Goal: Task Accomplishment & Management: Understand process/instructions

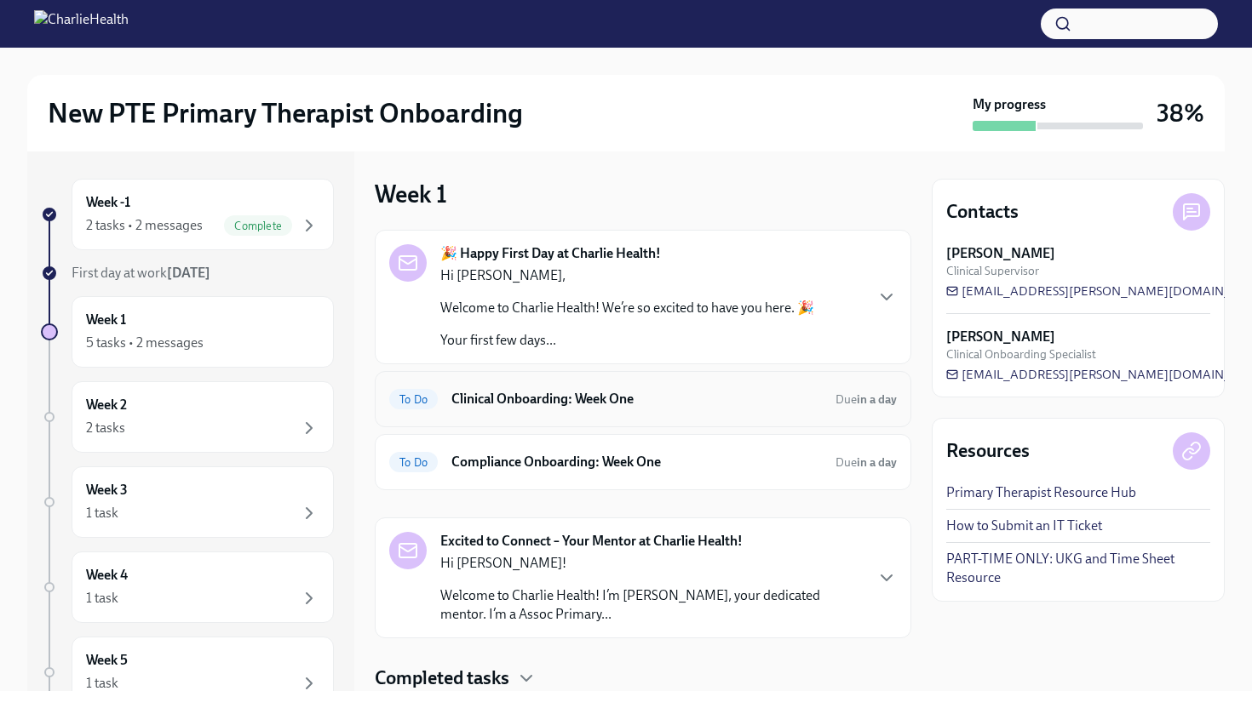
click at [591, 402] on h6 "Clinical Onboarding: Week One" at bounding box center [636, 399] width 370 height 19
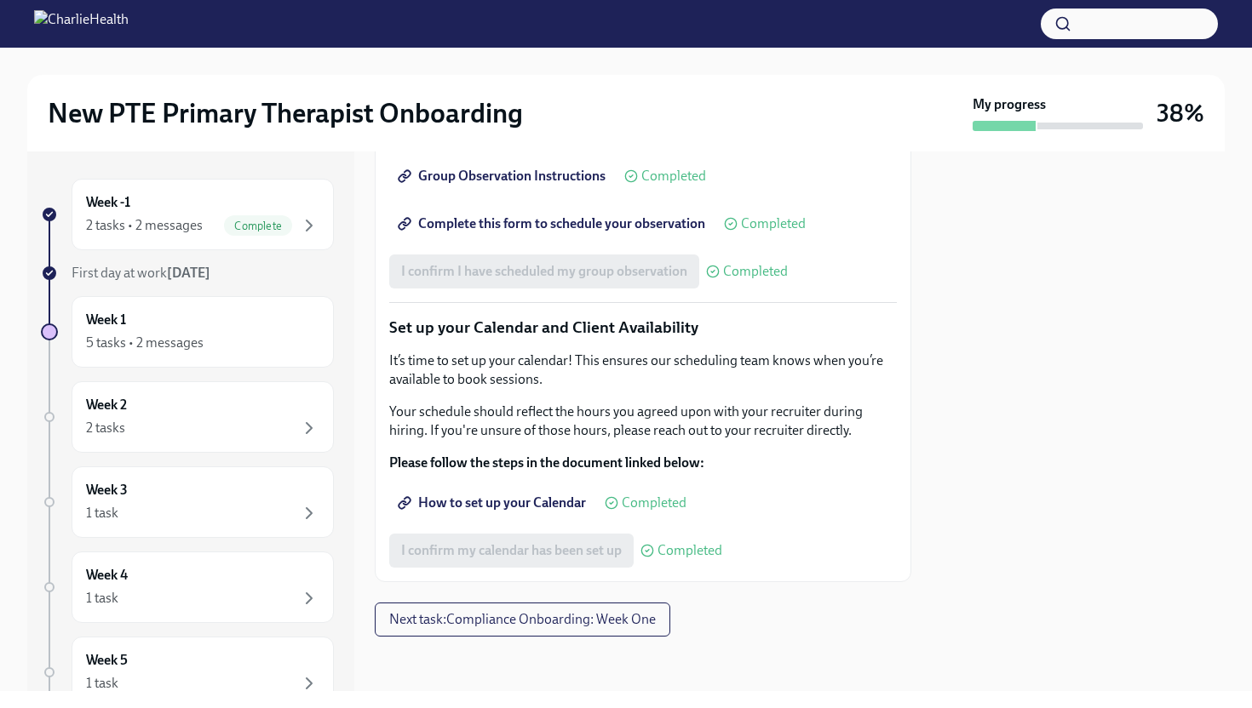
scroll to position [2650, 0]
click at [477, 628] on button "Next task : Compliance Onboarding: Week One" at bounding box center [522, 620] width 295 height 34
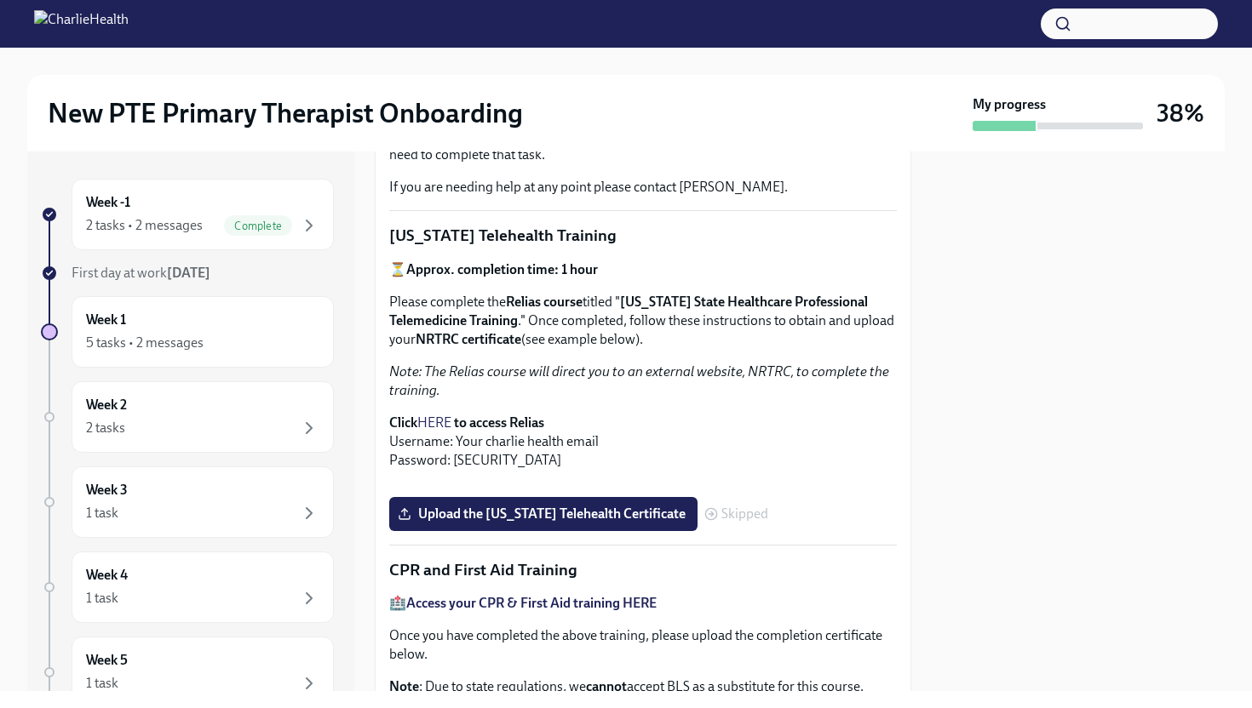
scroll to position [370, 0]
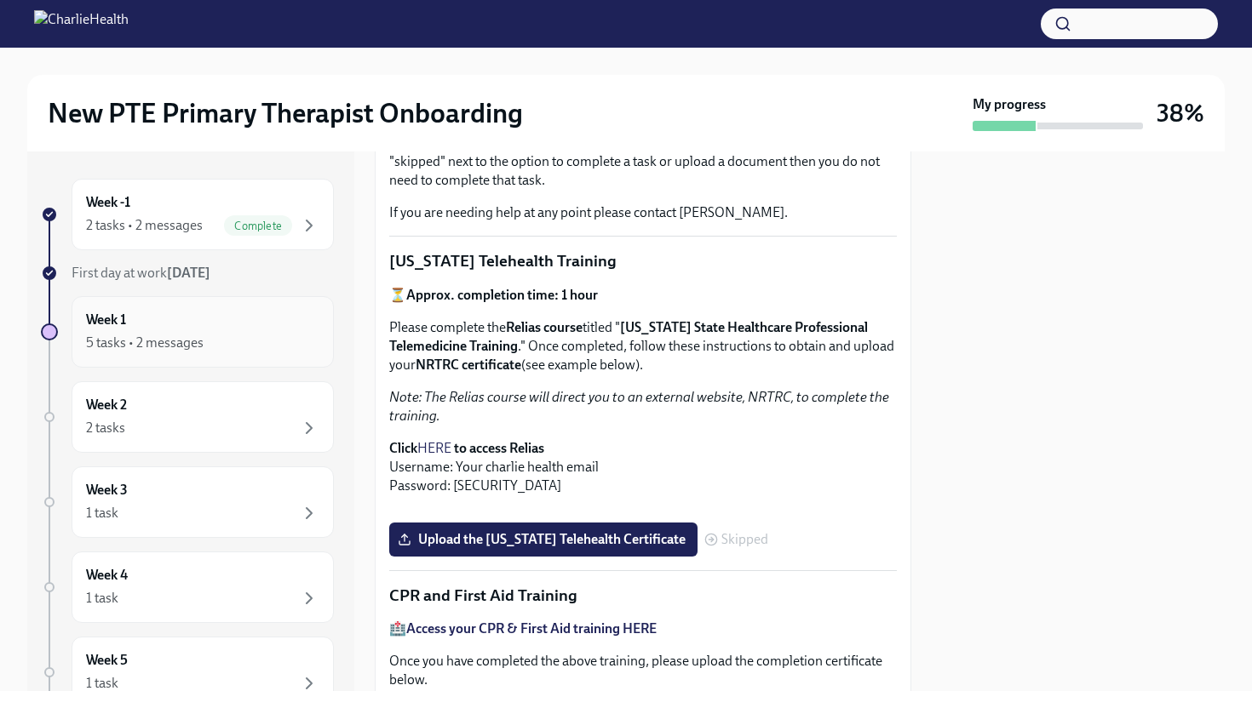
click at [278, 339] on div "5 tasks • 2 messages" at bounding box center [202, 343] width 233 height 20
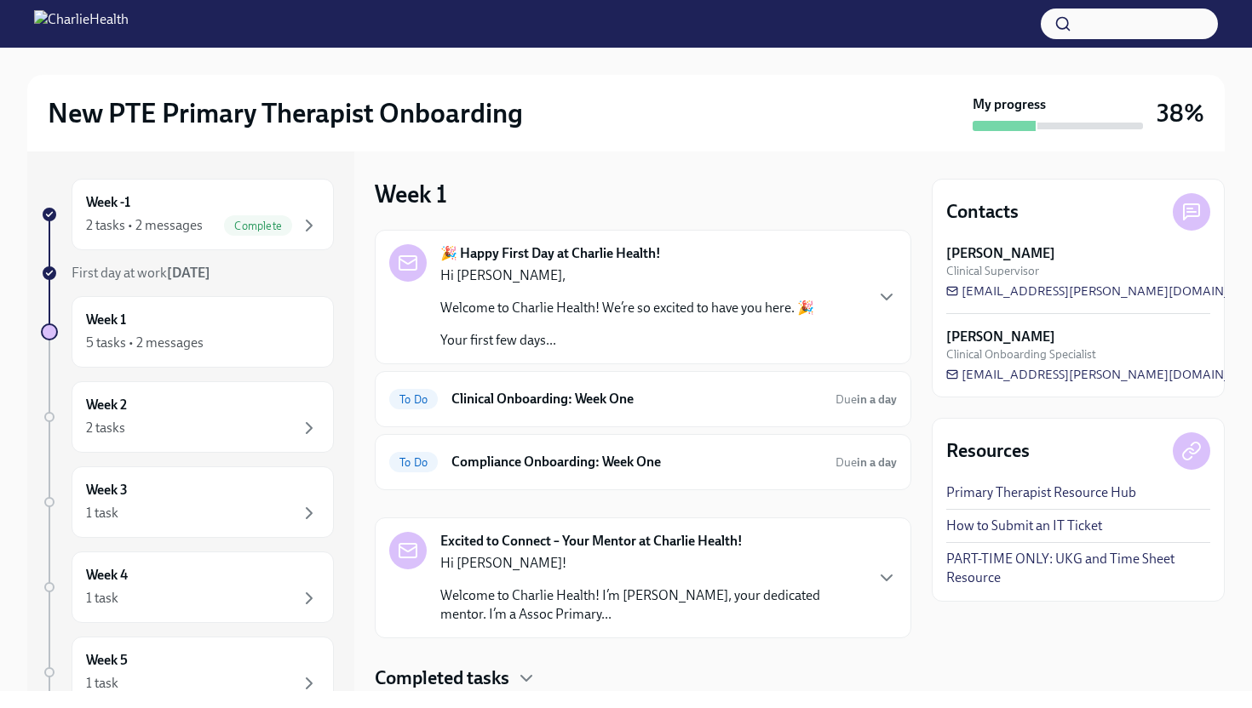
scroll to position [54, 0]
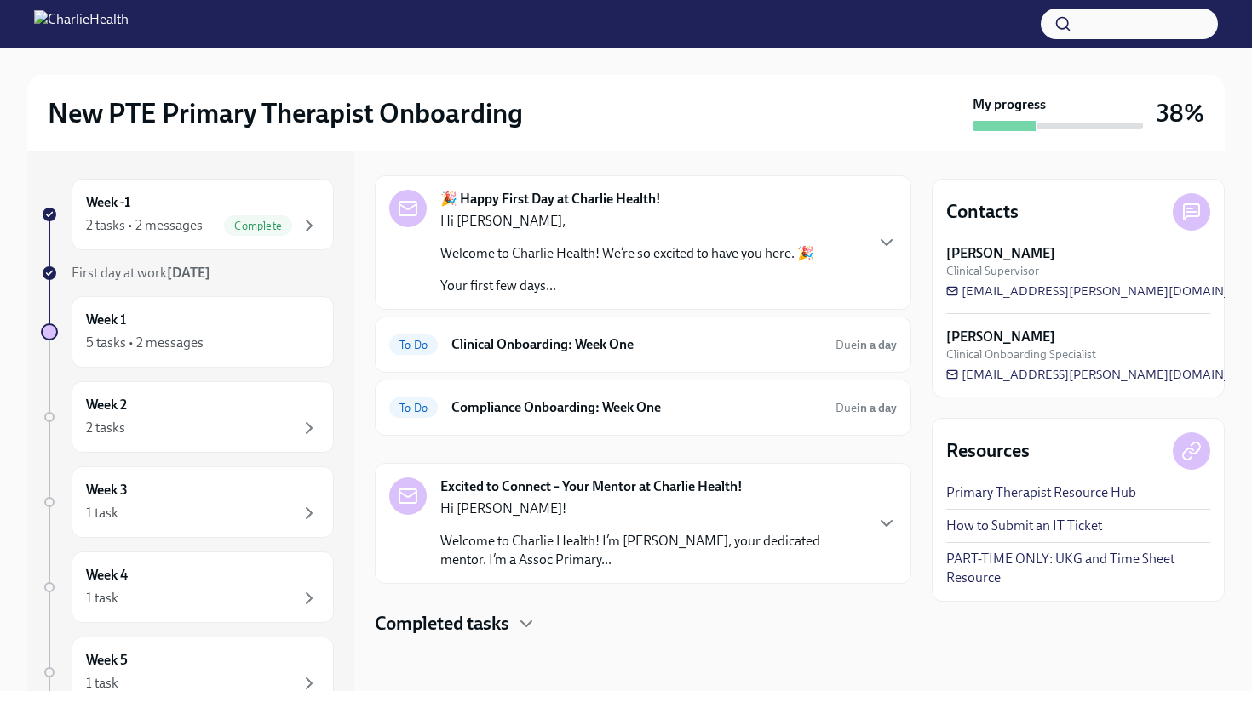
click at [515, 622] on div "Completed tasks" at bounding box center [643, 624] width 536 height 26
click at [521, 615] on icon "button" at bounding box center [526, 624] width 20 height 20
click at [597, 413] on h6 "Compliance Onboarding: Week One" at bounding box center [636, 407] width 370 height 19
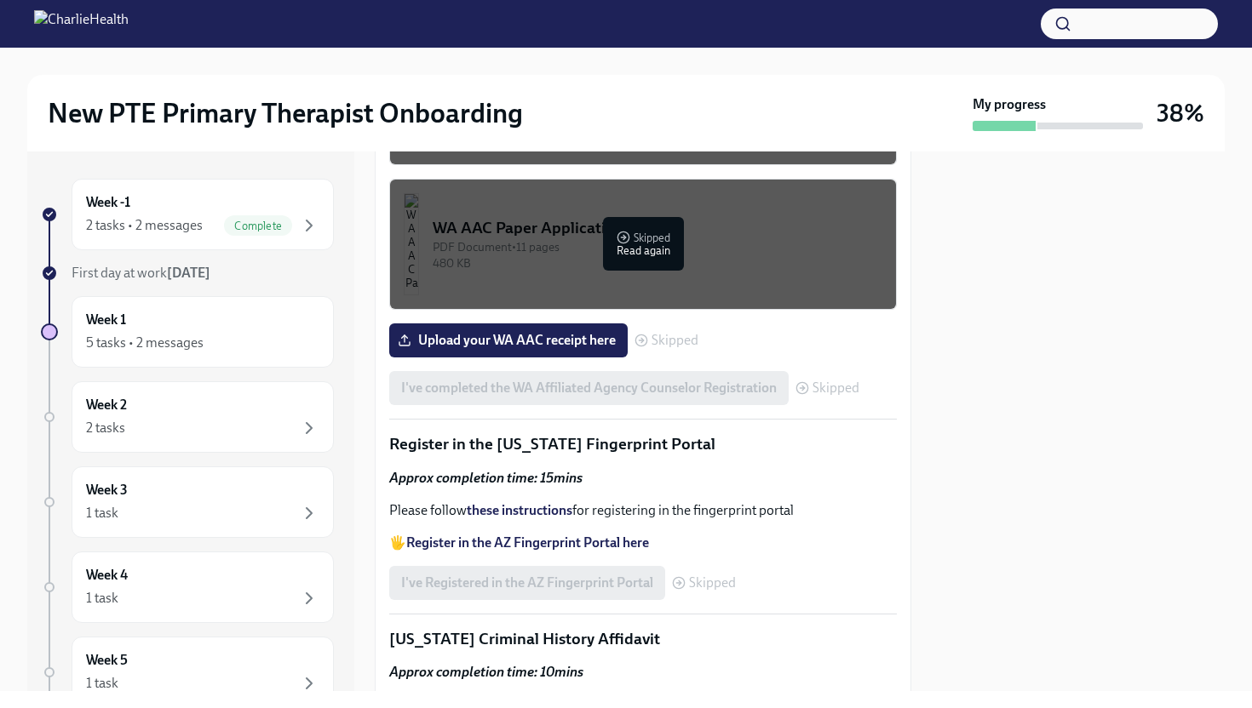
scroll to position [1986, 0]
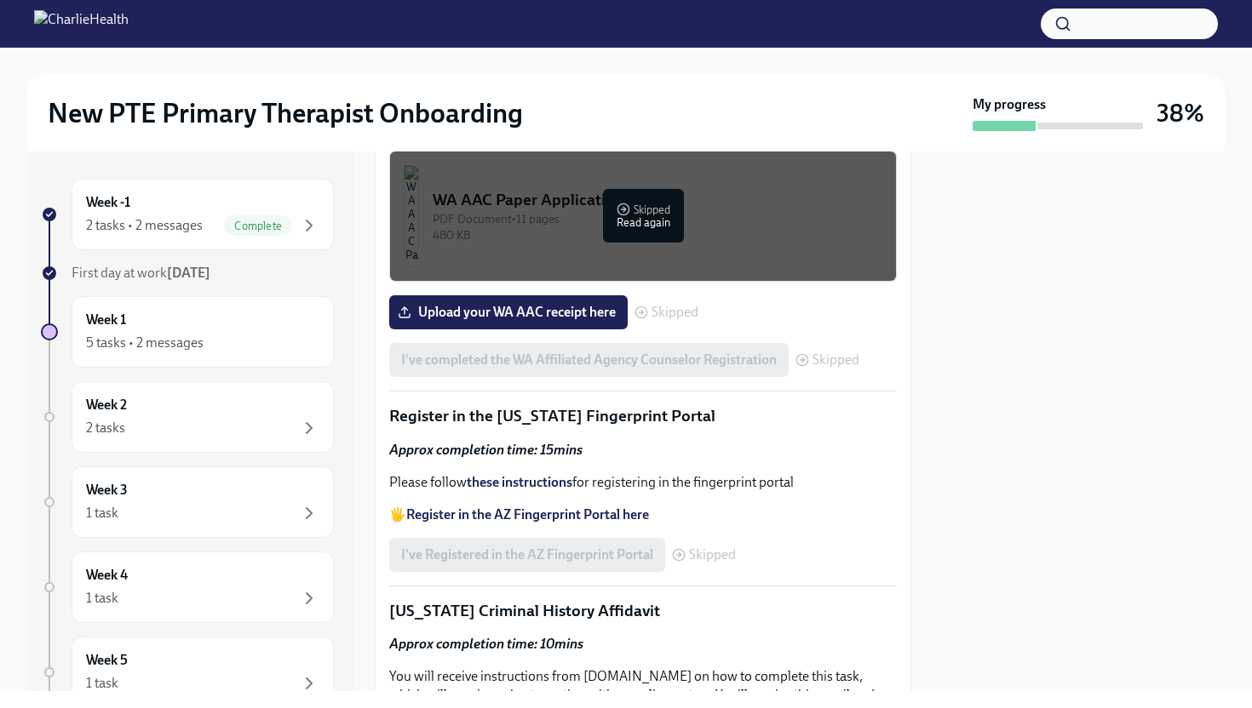
click at [622, 99] on div "344.66 KB" at bounding box center [658, 91] width 450 height 16
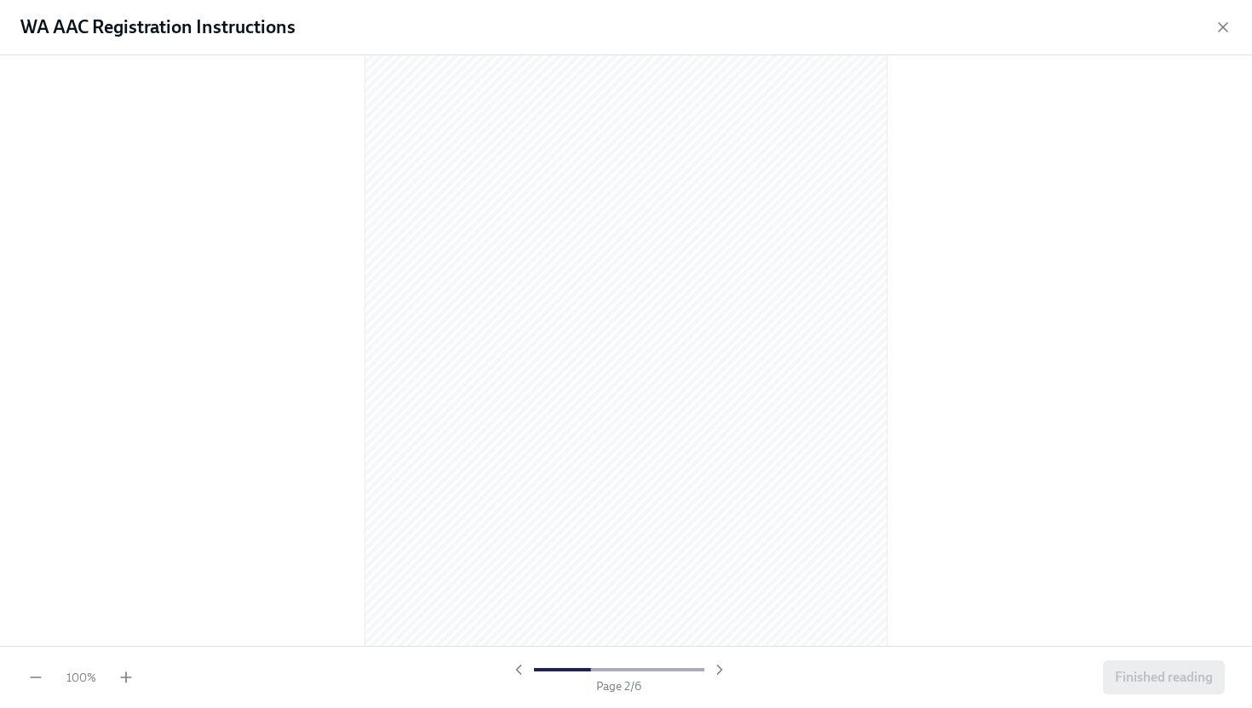
scroll to position [759, 0]
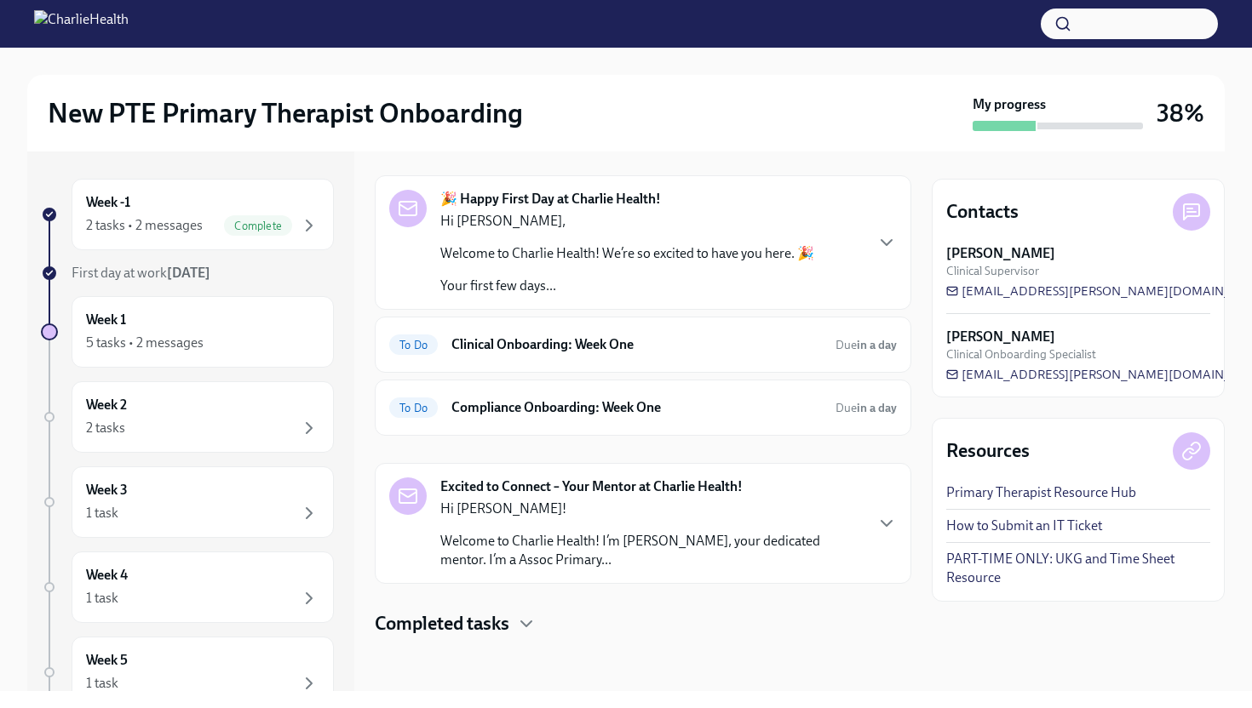
scroll to position [54, 0]
click at [593, 408] on h6 "Compliance Onboarding: Week One" at bounding box center [636, 407] width 370 height 19
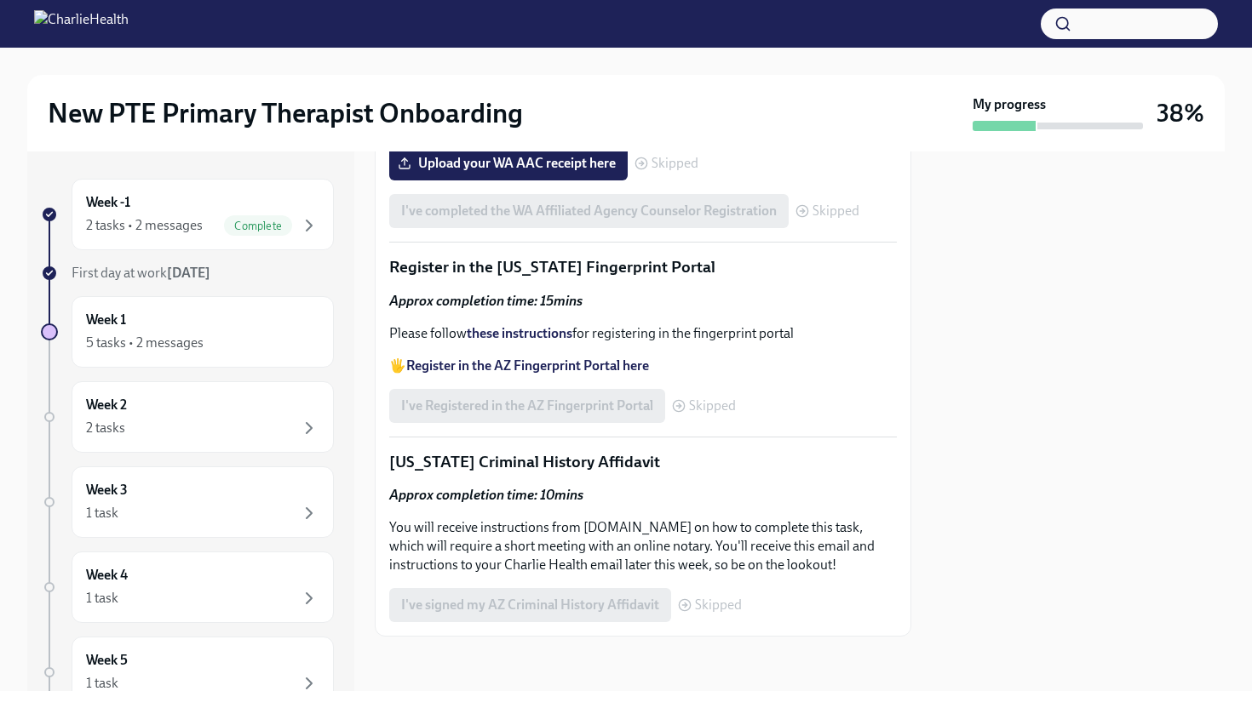
scroll to position [2230, 0]
click at [805, 218] on icon at bounding box center [802, 211] width 14 height 14
click at [657, 170] on span "Skipped" at bounding box center [674, 164] width 47 height 14
click at [637, 170] on icon at bounding box center [641, 164] width 14 height 14
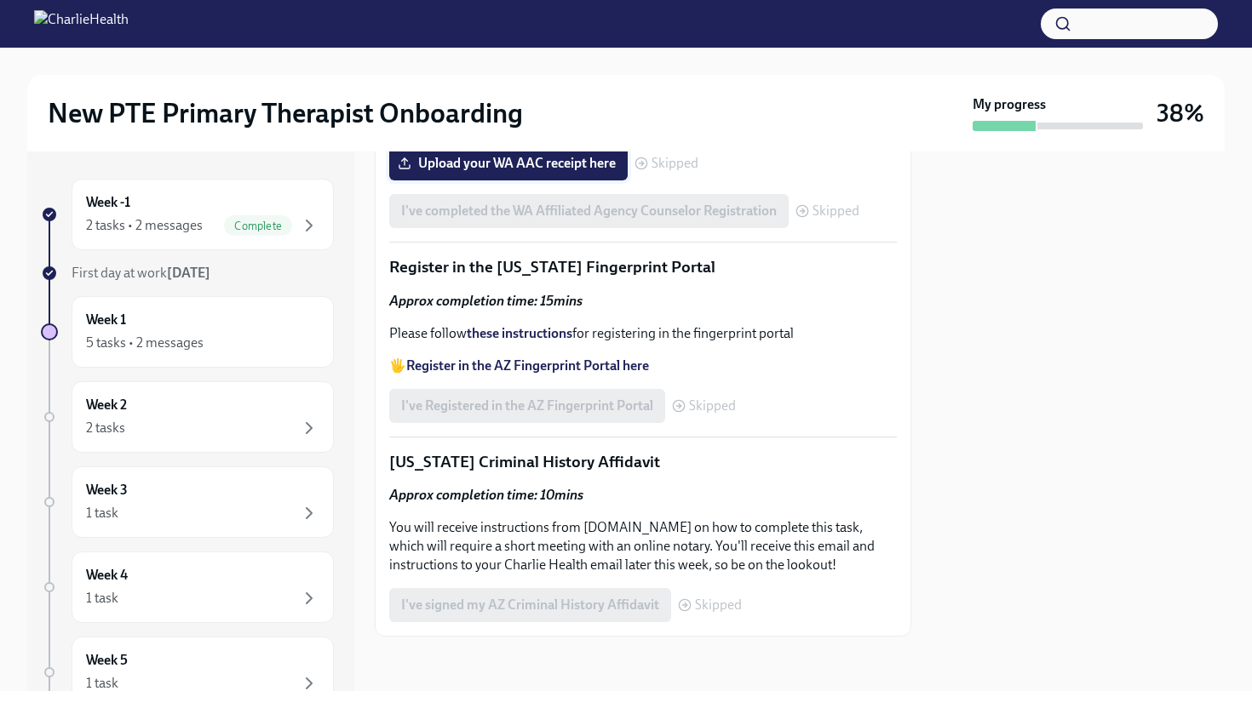
click at [599, 172] on span "Upload your WA AAC receipt here" at bounding box center [508, 163] width 215 height 17
click at [0, 0] on input "Upload your WA AAC receipt here" at bounding box center [0, 0] width 0 height 0
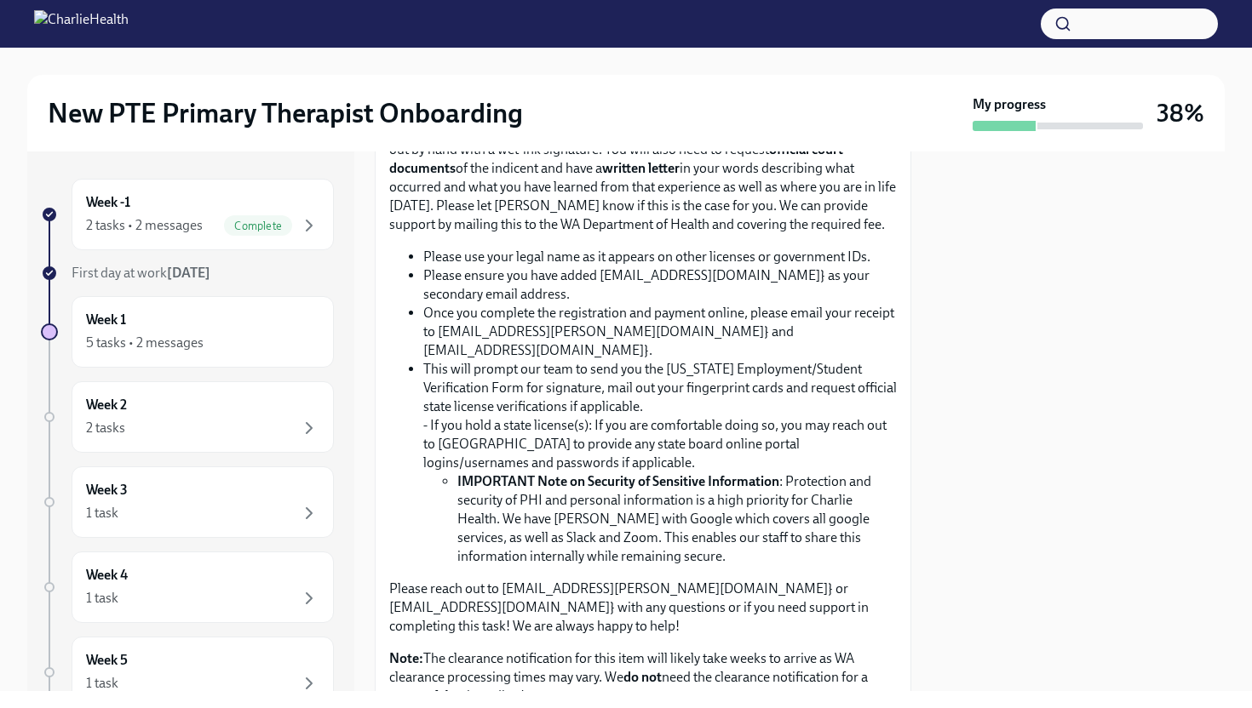
scroll to position [1275, 0]
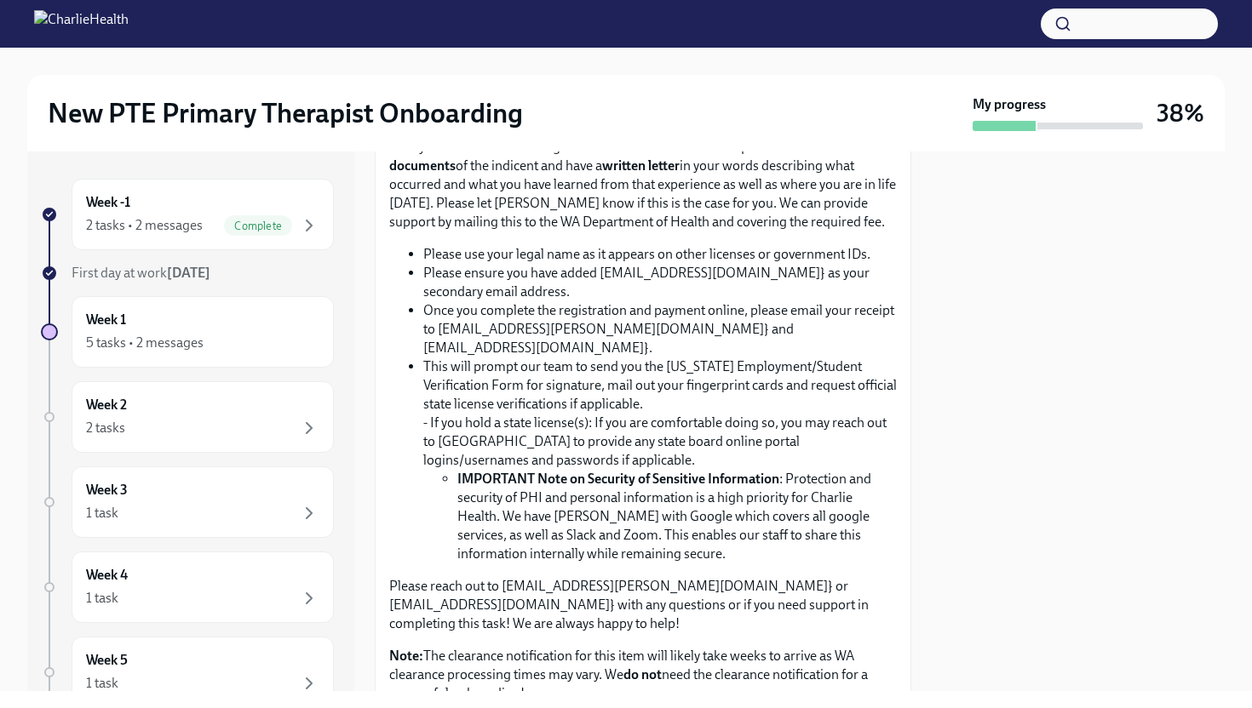
drag, startPoint x: 782, startPoint y: 265, endPoint x: 390, endPoint y: 264, distance: 392.5
copy p "[US_STATE] Agency Affiliated Counselor Registration"
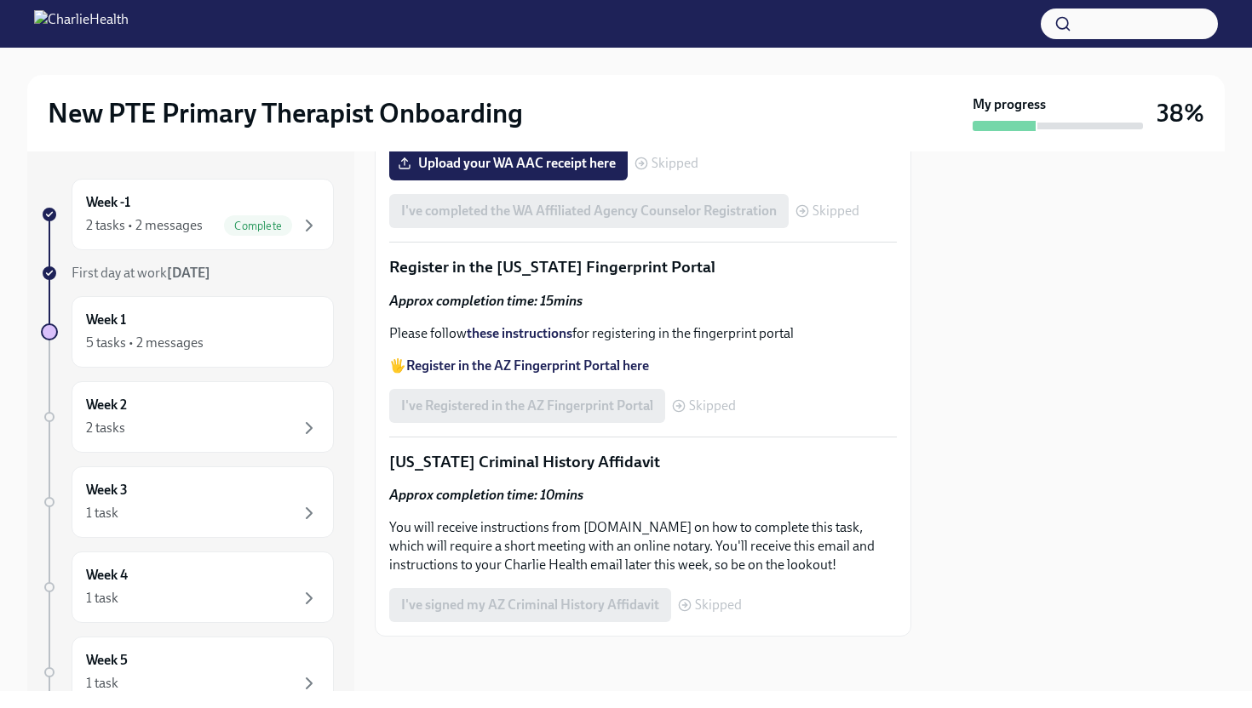
scroll to position [2476, 0]
click at [673, 323] on div "Approx completion time: 15mins Please follow these instructions for registering…" at bounding box center [642, 333] width 507 height 83
drag, startPoint x: 689, startPoint y: 276, endPoint x: 446, endPoint y: 292, distance: 243.2
drag, startPoint x: 677, startPoint y: 272, endPoint x: 393, endPoint y: 265, distance: 283.6
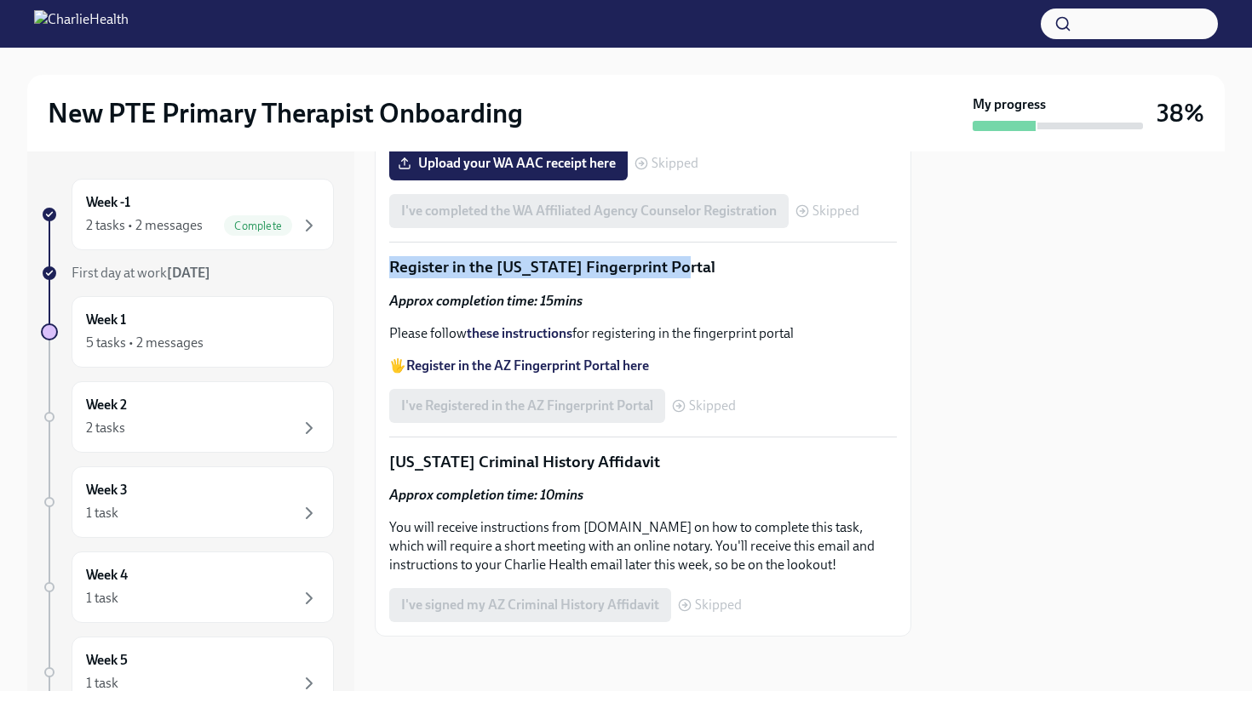
click at [393, 265] on p "Register in the [US_STATE] Fingerprint Portal" at bounding box center [642, 267] width 507 height 22
drag, startPoint x: 691, startPoint y: 272, endPoint x: 390, endPoint y: 275, distance: 301.4
click at [390, 275] on p "Register in the [US_STATE] Fingerprint Portal" at bounding box center [642, 267] width 507 height 22
copy p "Register in the [US_STATE] Fingerprint Portal"
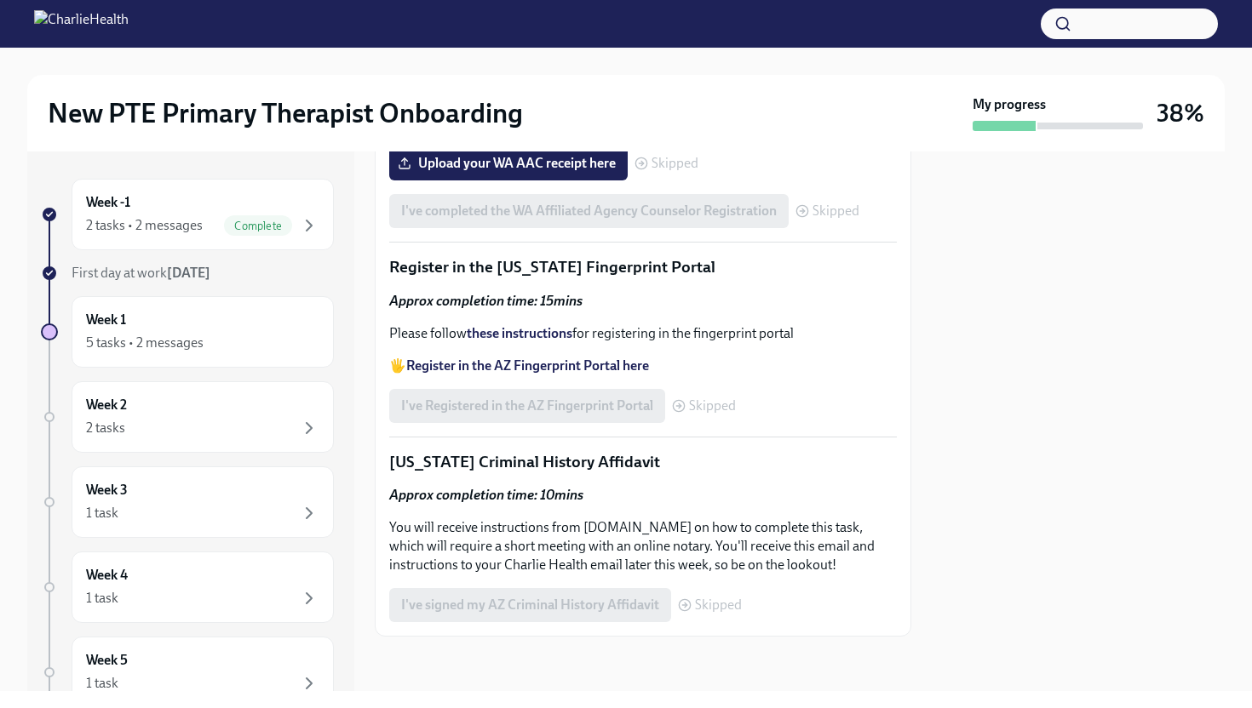
click at [662, 473] on p "[US_STATE] Criminal History Affidavit" at bounding box center [642, 462] width 507 height 22
drag, startPoint x: 639, startPoint y: 461, endPoint x: 375, endPoint y: 456, distance: 264.0
copy p "[US_STATE] Criminal History Affidavit"
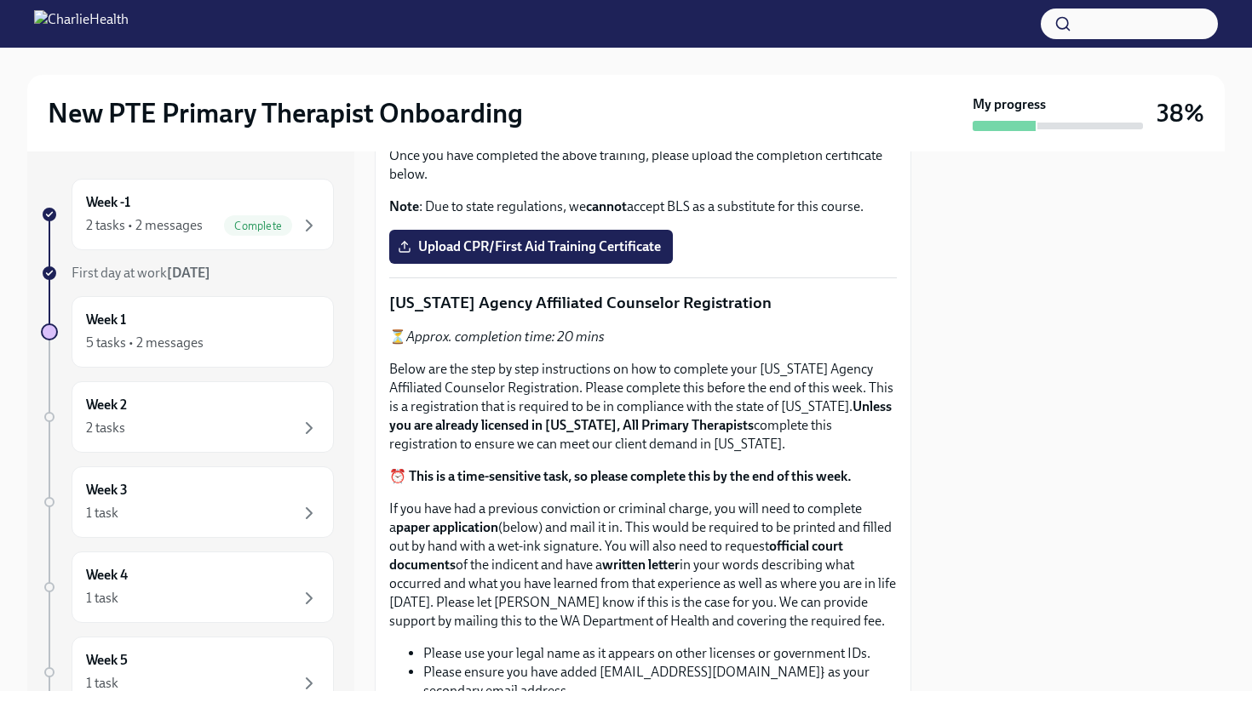
scroll to position [874, 0]
click at [723, 42] on div "Skipped" at bounding box center [736, 35] width 64 height 14
click at [723, 52] on div "Upload the Washington Telehealth Certificate Skipped" at bounding box center [578, 35] width 379 height 34
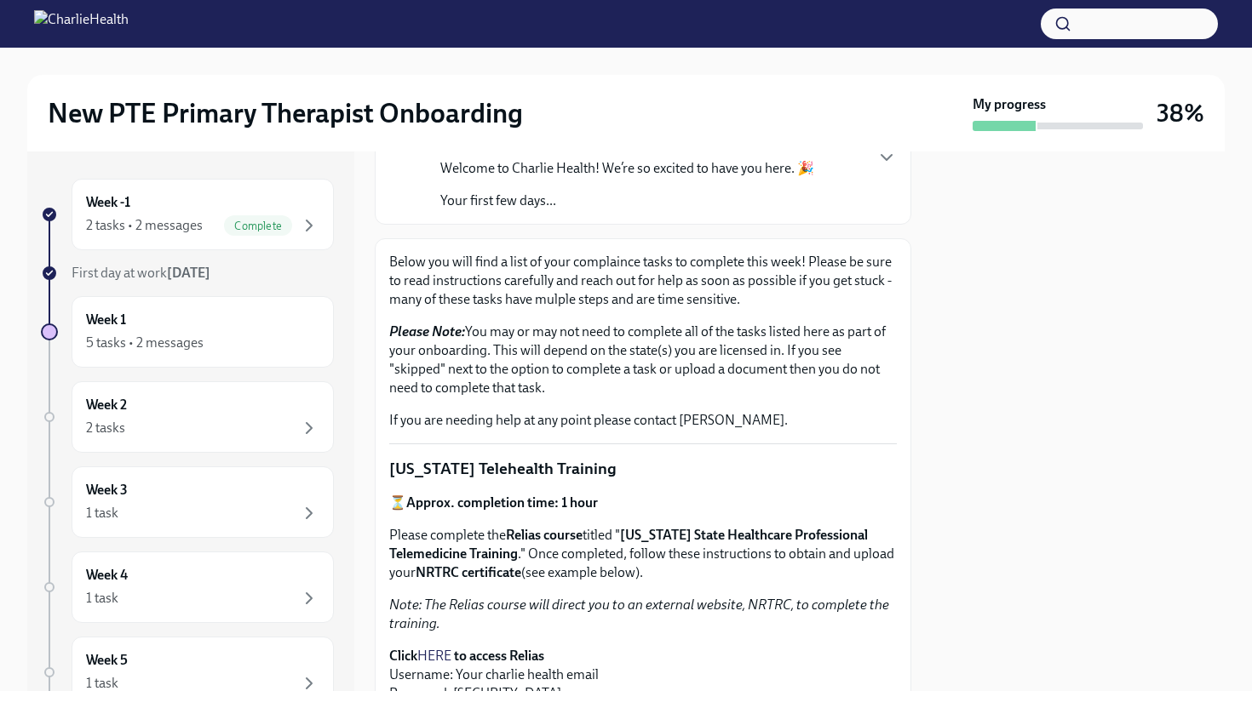
scroll to position [0, 0]
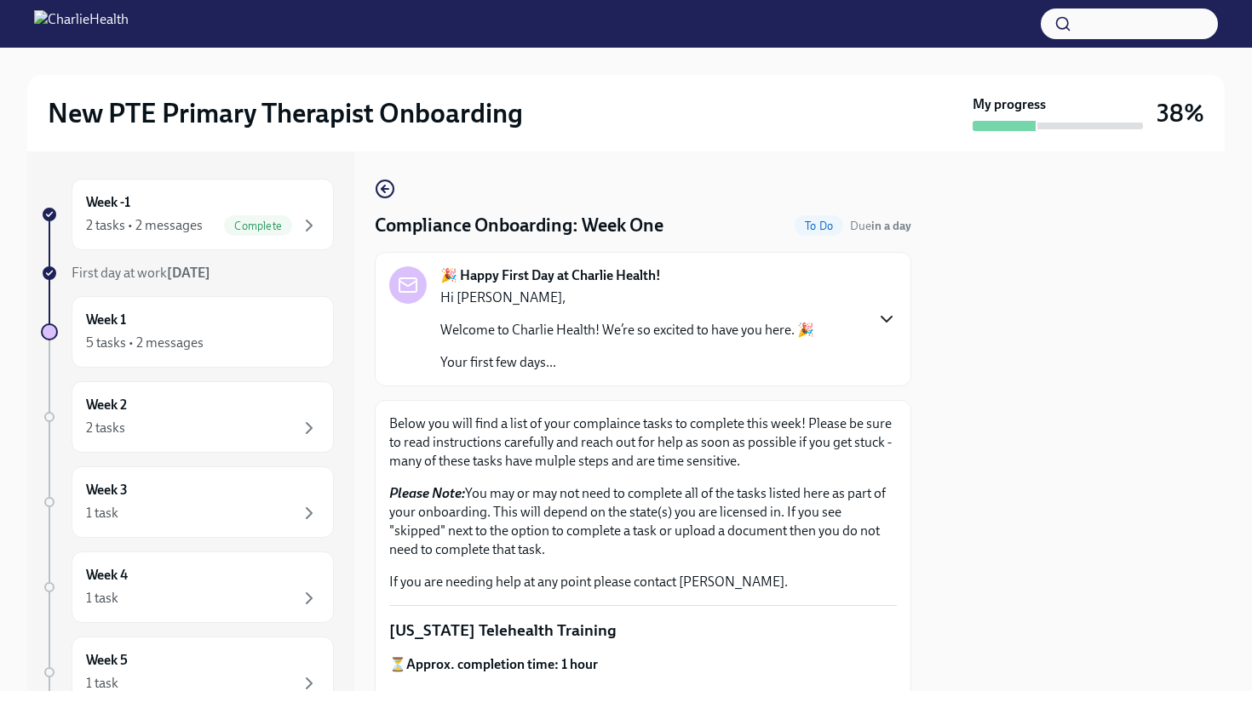
click at [889, 323] on icon "button" at bounding box center [886, 319] width 20 height 20
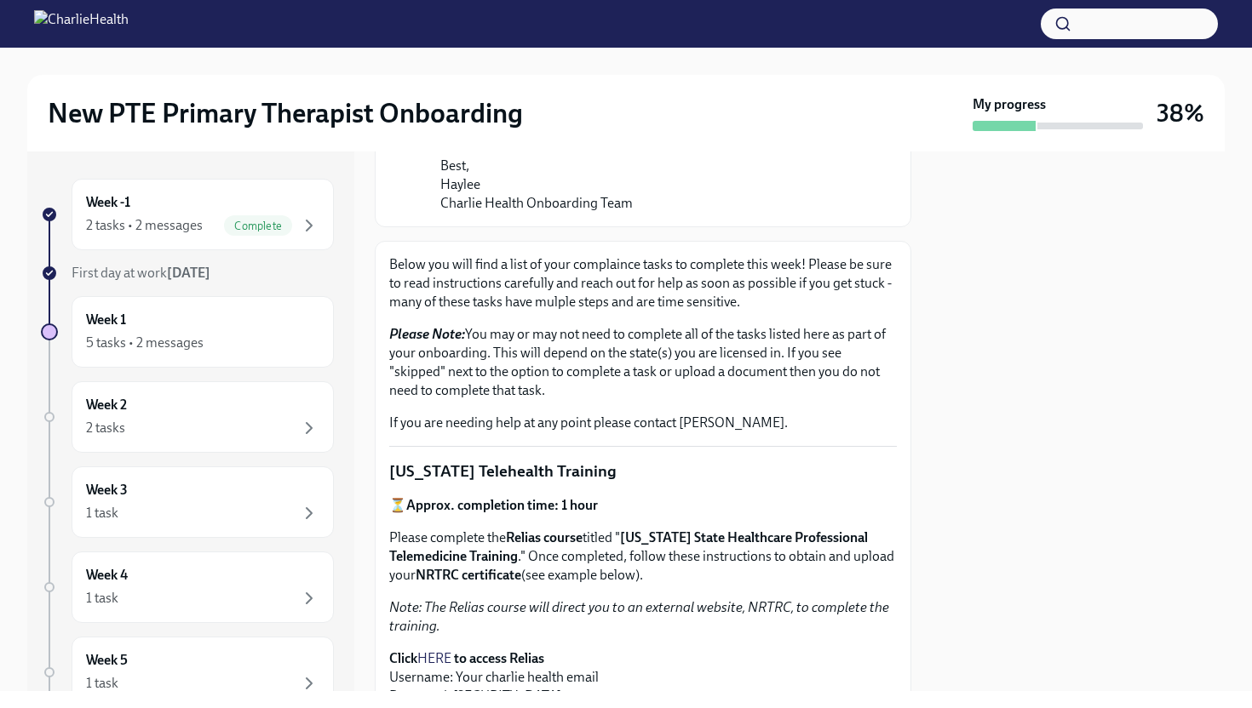
scroll to position [1399, 0]
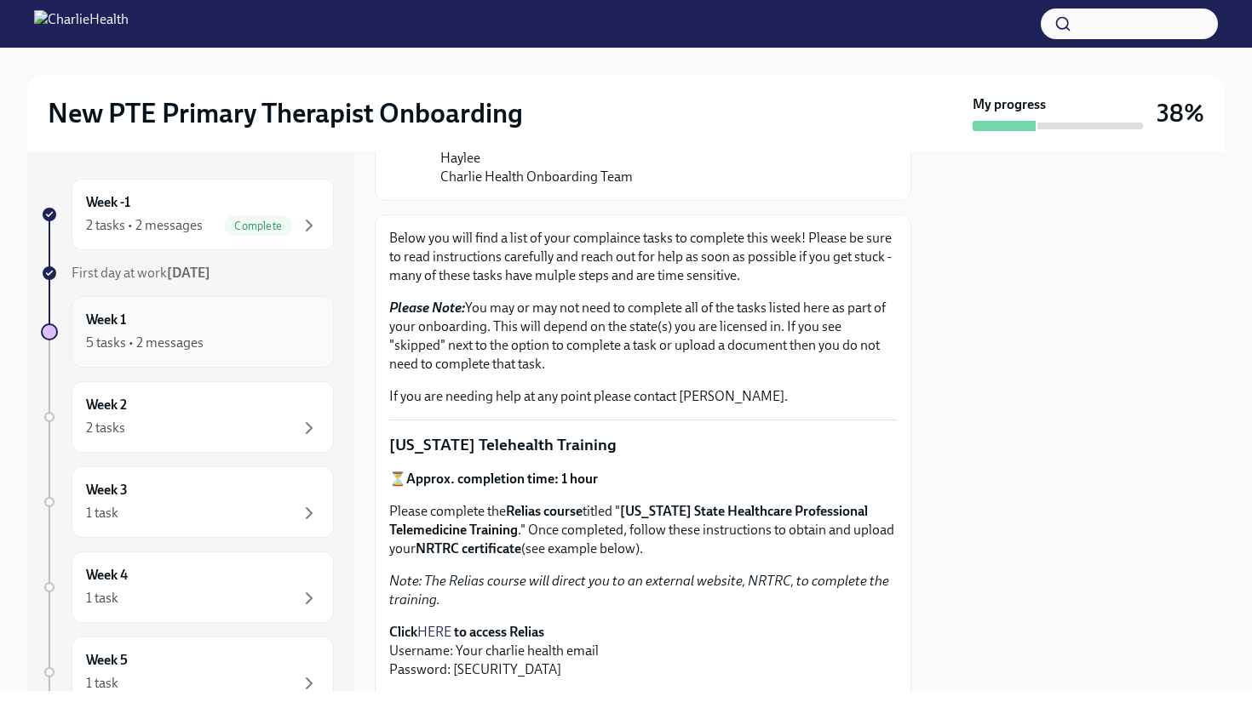
click at [190, 356] on div "Week 1 5 tasks • 2 messages" at bounding box center [203, 332] width 262 height 72
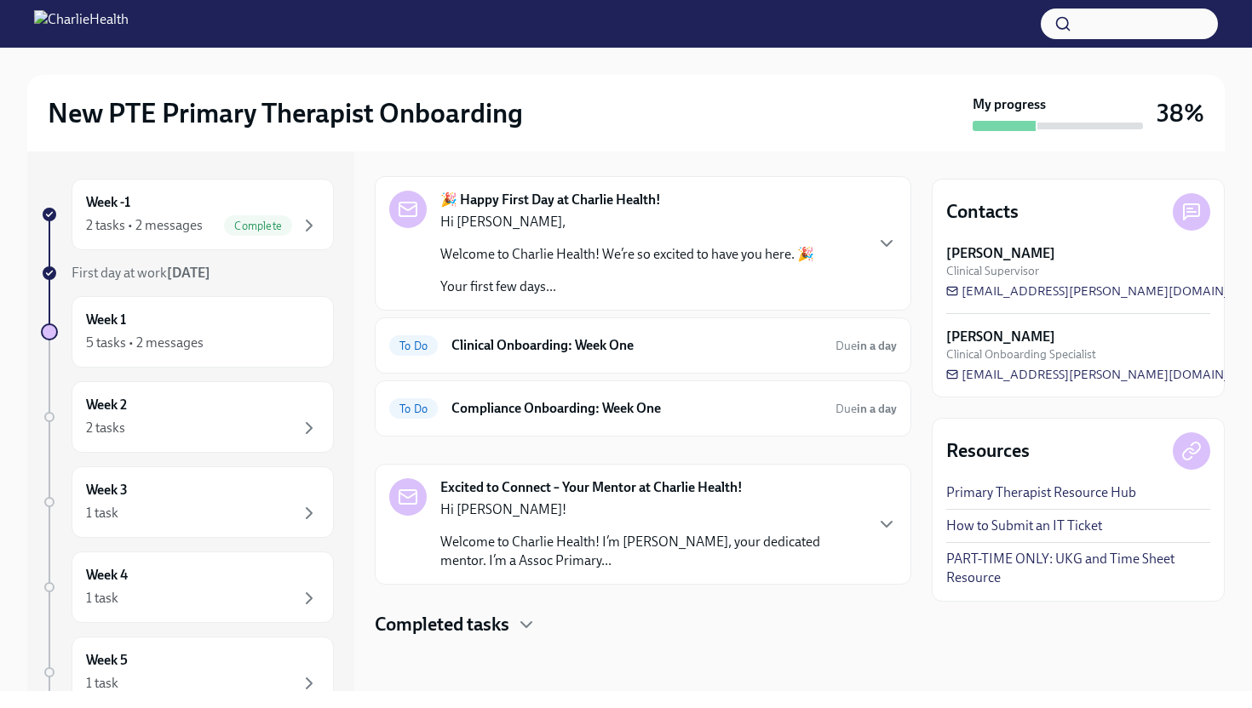
scroll to position [50, 0]
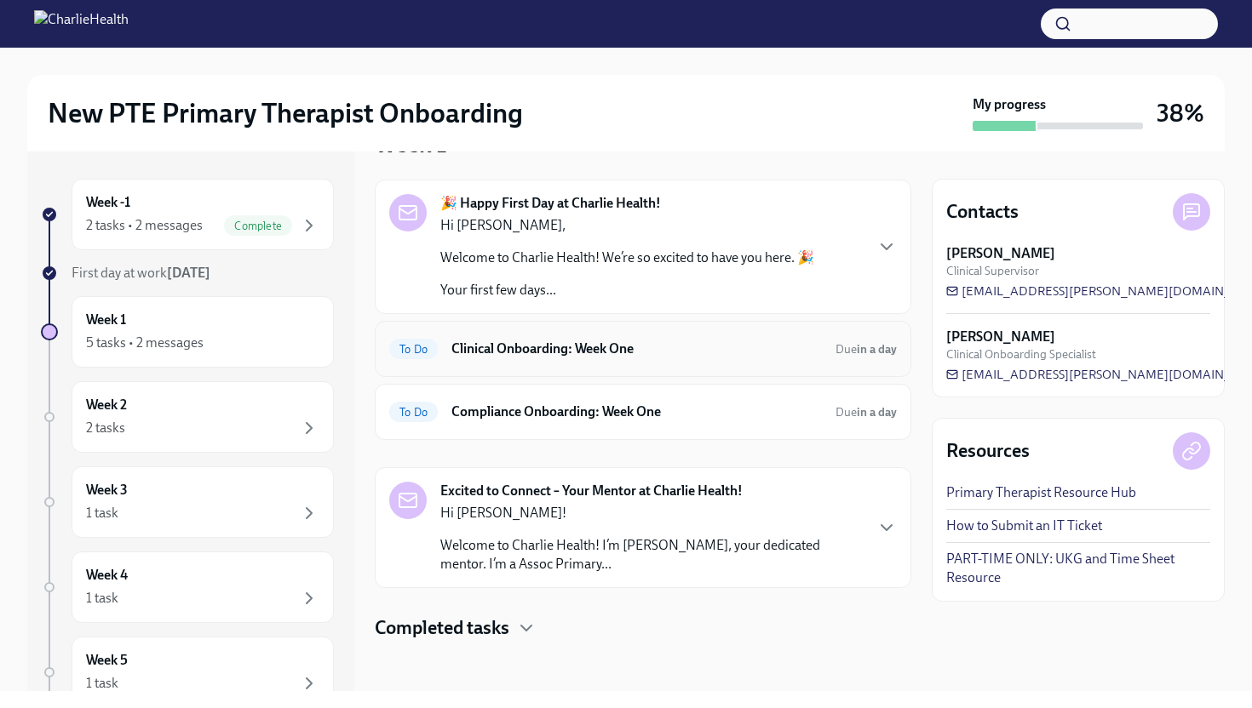
click at [557, 358] on h6 "Clinical Onboarding: Week One" at bounding box center [636, 349] width 370 height 19
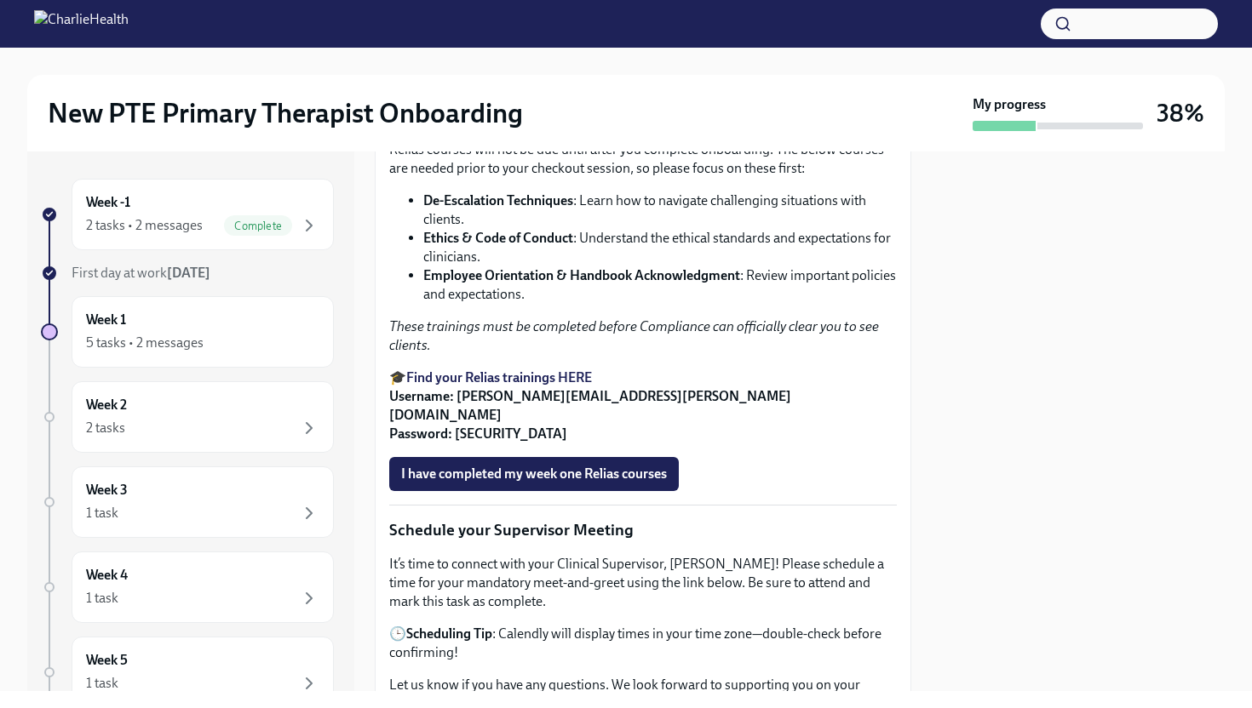
scroll to position [1131, 0]
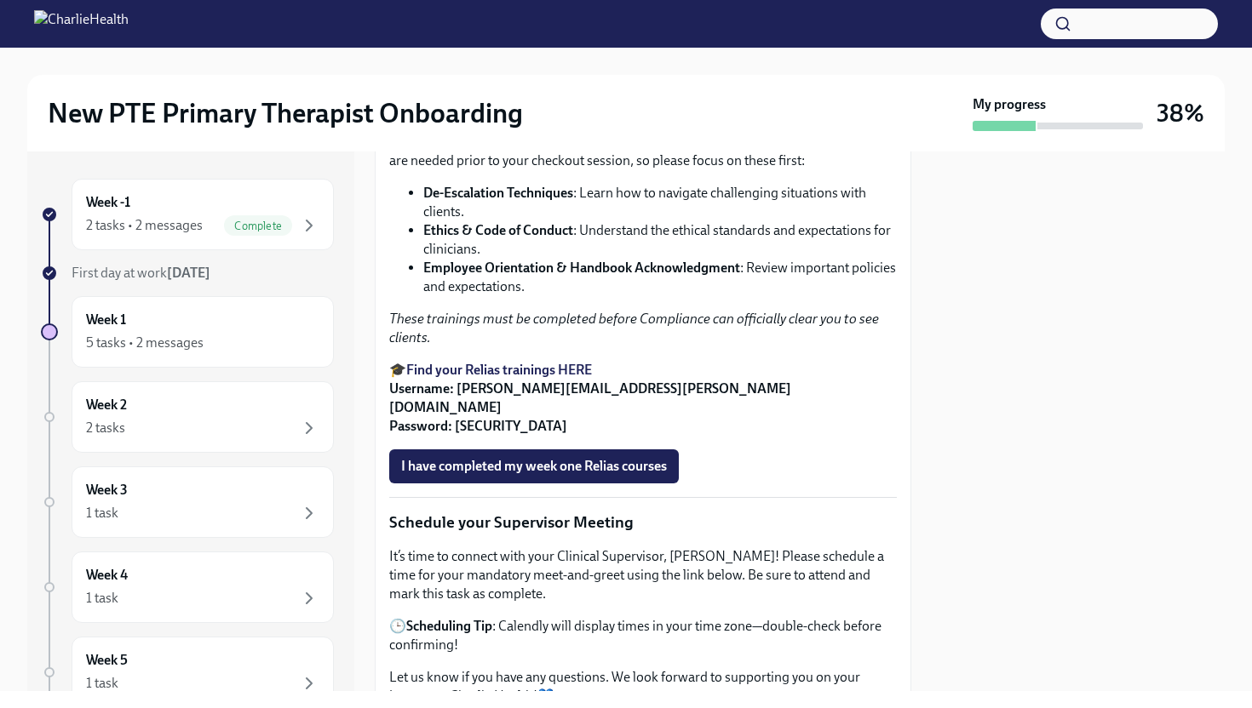
click at [604, 112] on strong "Essential Relias Trainings" at bounding box center [609, 104] width 147 height 16
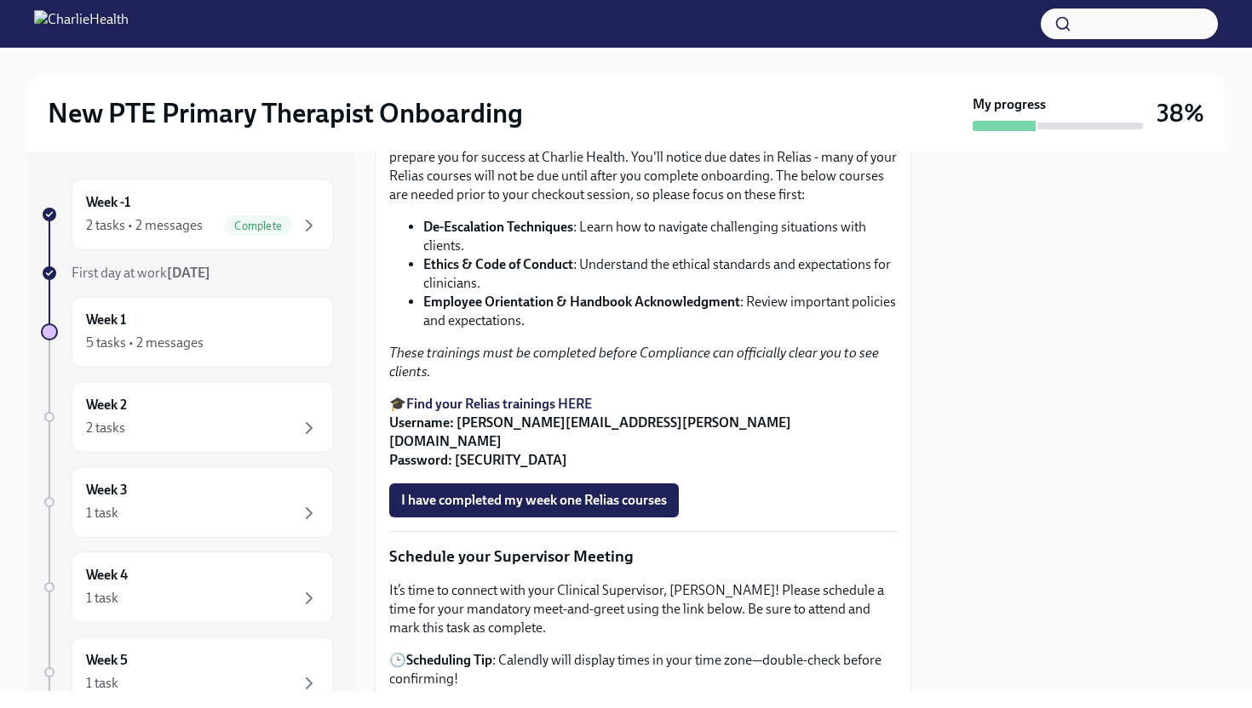
scroll to position [1087, 0]
